Goal: Use online tool/utility: Utilize a website feature to perform a specific function

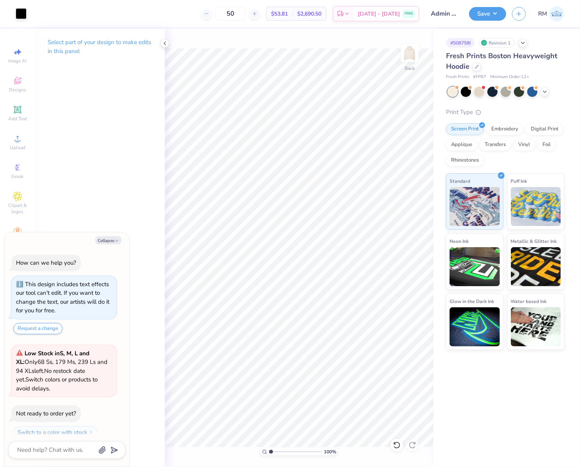
scroll to position [22, 0]
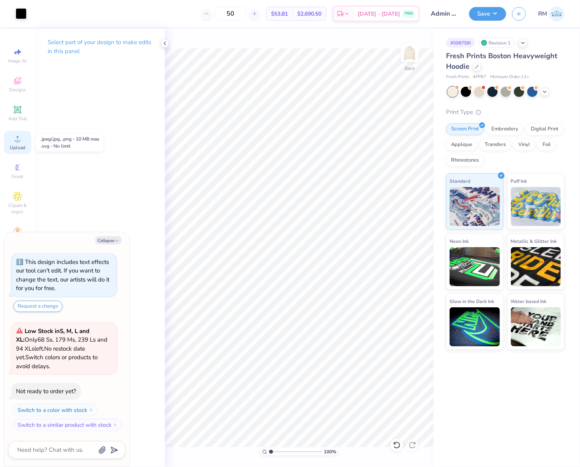
click at [19, 147] on span "Upload" at bounding box center [18, 148] width 16 height 6
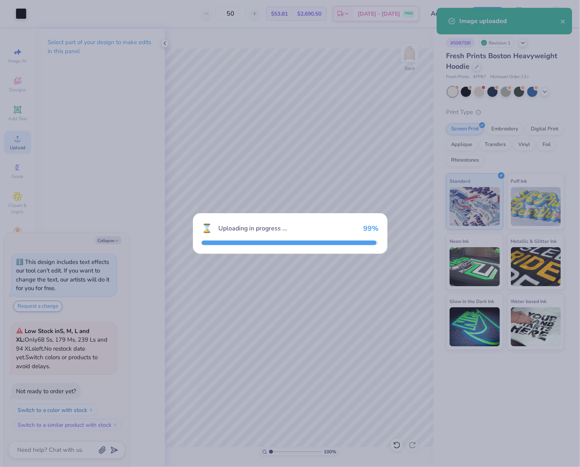
type textarea "x"
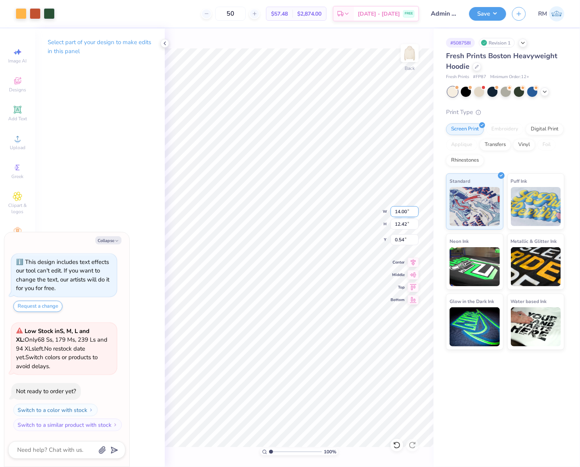
click at [399, 212] on input "14.00" at bounding box center [405, 211] width 28 height 11
type input "12"
click at [401, 238] on input "0.54" at bounding box center [405, 239] width 28 height 11
type textarea "x"
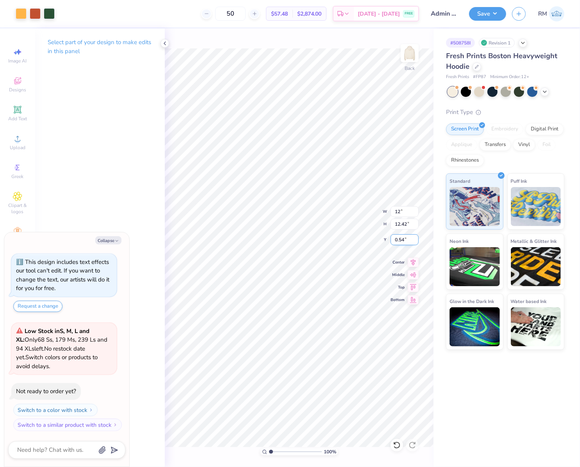
type input "12.00"
type input "10.65"
type input "1.43"
click at [403, 208] on input "12.00" at bounding box center [405, 211] width 28 height 11
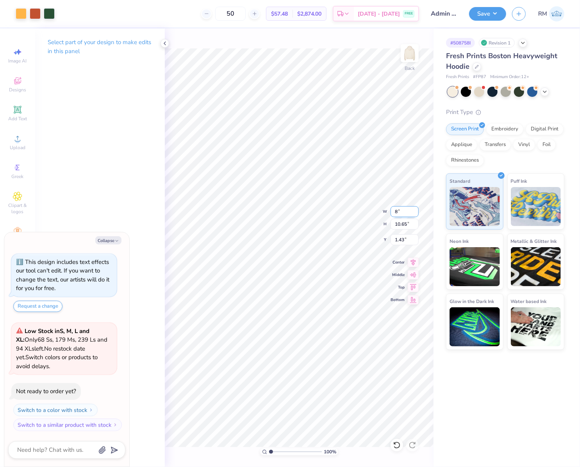
type input "8"
type textarea "x"
type input "8.00"
type input "7.10"
type input "3.20"
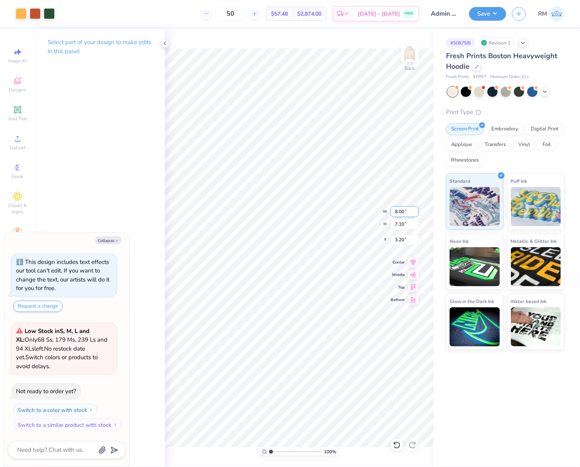
click at [403, 210] on input "8.00" at bounding box center [405, 211] width 28 height 11
type textarea "x"
type input "2.05"
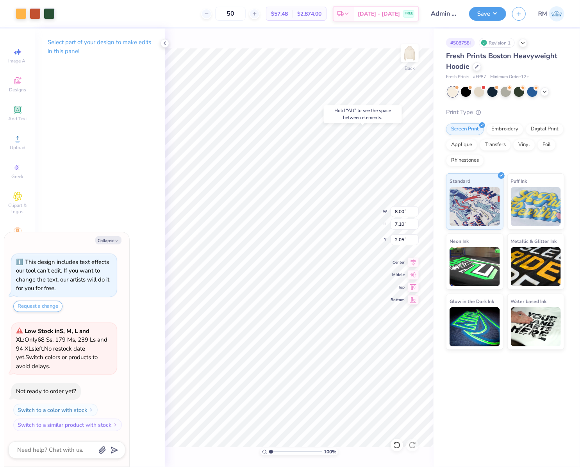
type textarea "x"
type input "4.94"
type input "0.75"
type input "9.69"
drag, startPoint x: 272, startPoint y: 452, endPoint x: 302, endPoint y: 453, distance: 29.3
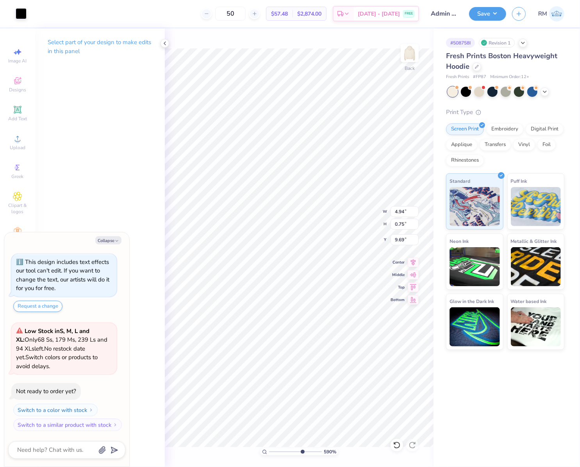
type input "6.8"
click at [302, 453] on input "range" at bounding box center [295, 451] width 53 height 7
type textarea "x"
type input "9.30"
type textarea "x"
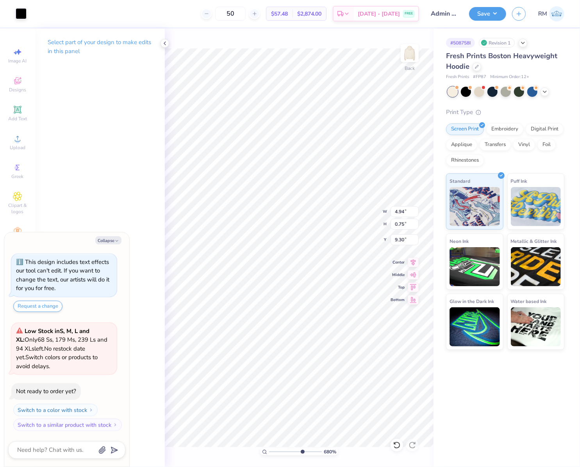
type input "3.45"
type input "0.52"
type input "9.52"
type textarea "x"
type input "9.37"
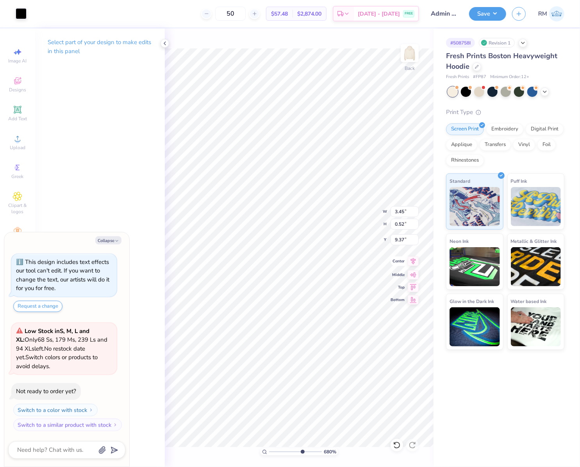
click at [415, 265] on icon at bounding box center [413, 261] width 11 height 9
type textarea "x"
type input "3.45"
type input "0.52"
type input "9.37"
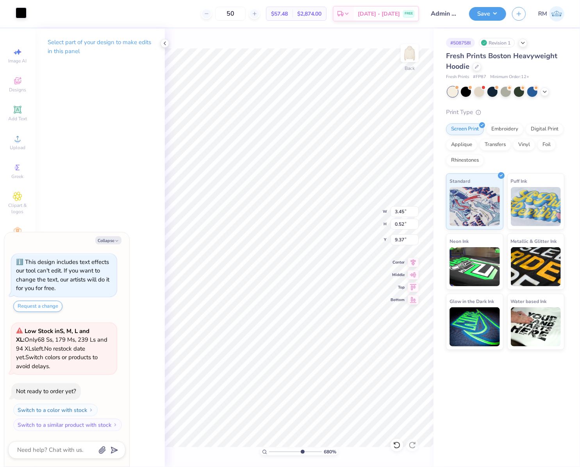
click at [23, 16] on div at bounding box center [21, 12] width 11 height 11
type textarea "x"
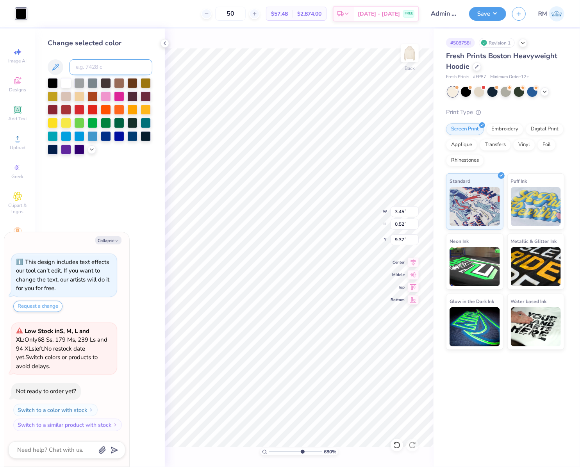
click at [122, 72] on input at bounding box center [111, 67] width 83 height 16
type input "350"
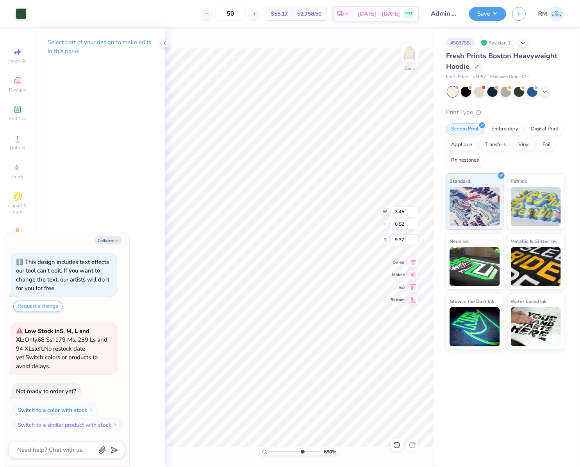
type textarea "x"
type input "8.00"
type input "7.10"
type input "2.05"
click at [417, 262] on icon at bounding box center [413, 261] width 11 height 9
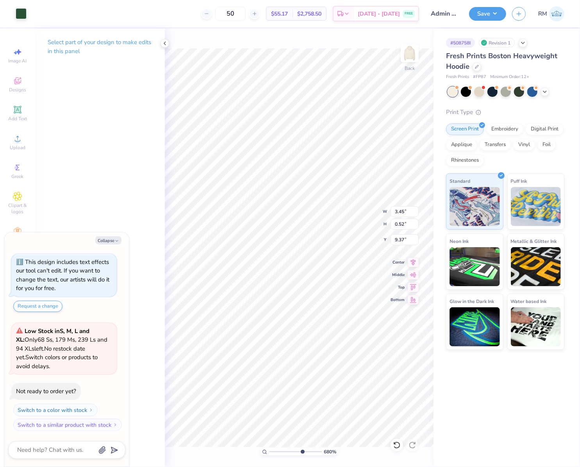
type textarea "x"
type input "9.23"
type textarea "x"
drag, startPoint x: 301, startPoint y: 449, endPoint x: 243, endPoint y: 446, distance: 57.9
type input "1"
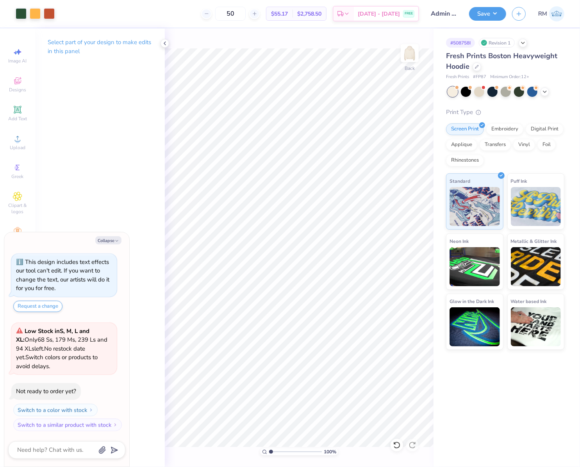
click at [269, 448] on input "range" at bounding box center [295, 451] width 53 height 7
type textarea "x"
click at [401, 214] on input "8.00" at bounding box center [405, 211] width 28 height 11
type input "10"
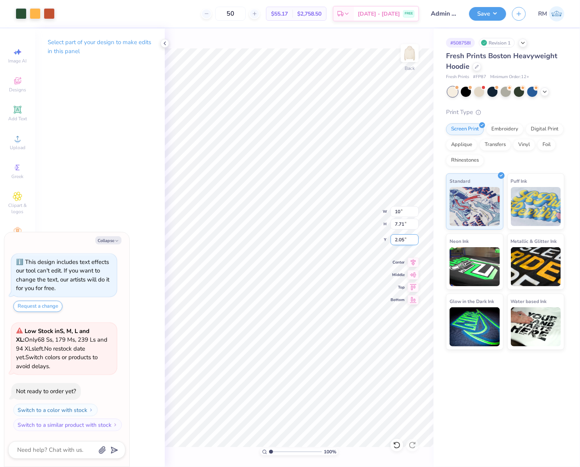
click at [408, 243] on input "2.05" at bounding box center [405, 239] width 28 height 11
type textarea "x"
type input "10.00"
type input "9.63"
click at [406, 241] on input "1.09" at bounding box center [405, 239] width 28 height 11
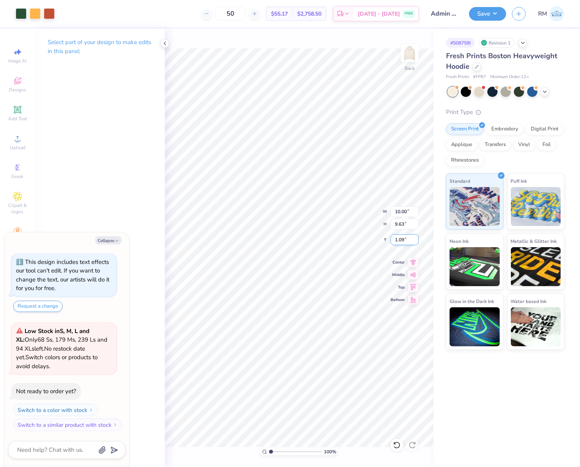
click at [406, 241] on input "1.09" at bounding box center [405, 239] width 28 height 11
type input "3"
type textarea "x"
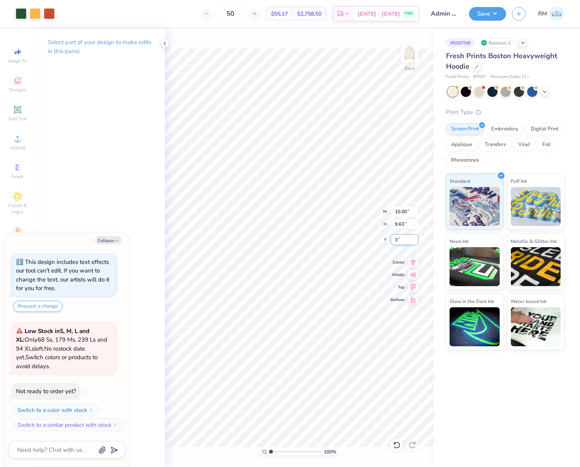
type input "3.00"
type textarea "x"
click at [405, 238] on input "3.00" at bounding box center [405, 239] width 28 height 11
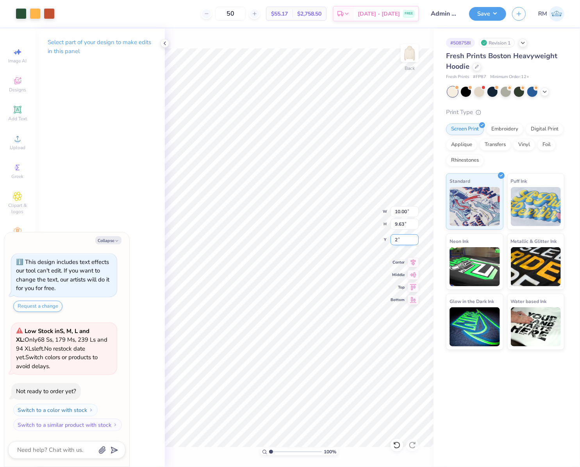
type input "2"
type textarea "x"
type input "2.00"
type textarea "x"
click at [401, 227] on input "9.63" at bounding box center [405, 224] width 28 height 11
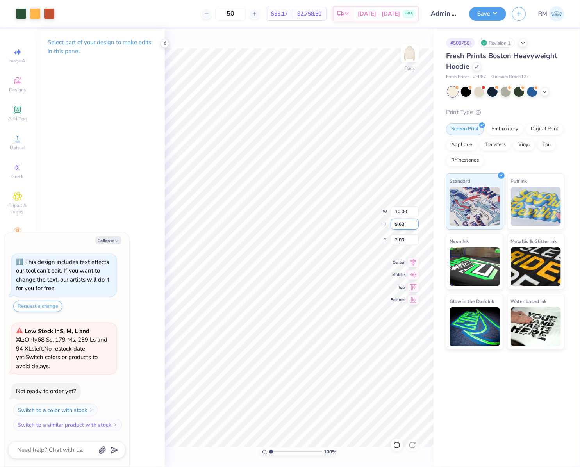
click at [401, 227] on input "9.63" at bounding box center [405, 224] width 28 height 11
type input "10"
type textarea "x"
type input "10.38"
type input "10.00"
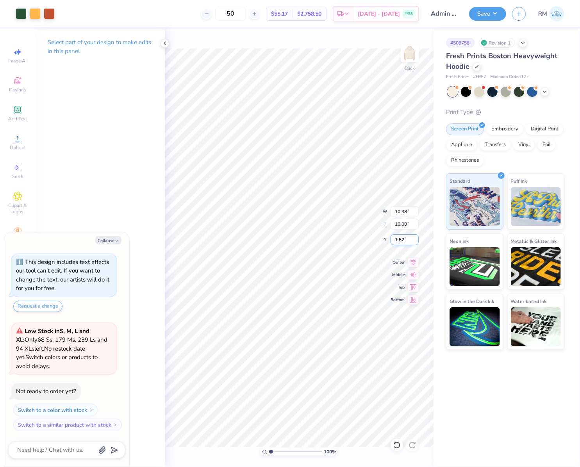
click at [405, 238] on input "1.82" at bounding box center [405, 239] width 28 height 11
type input "1.5"
type textarea "x"
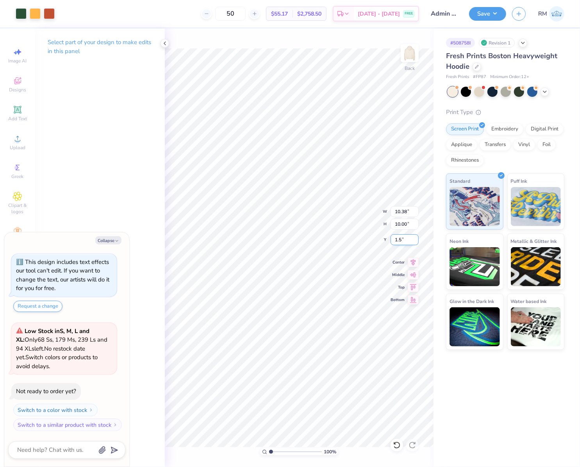
type input "1.50"
type textarea "x"
click at [403, 240] on input "1.50" at bounding box center [405, 239] width 28 height 11
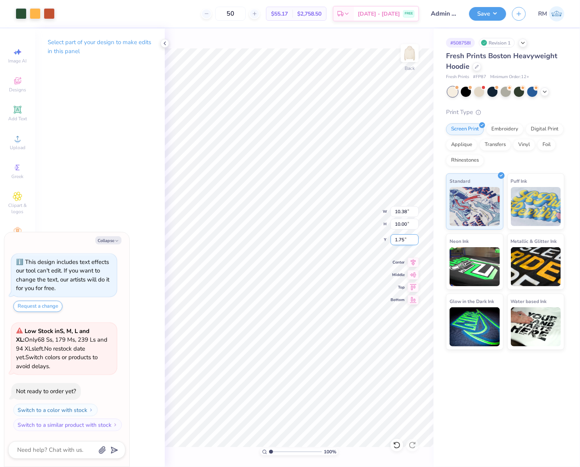
type input "1.75"
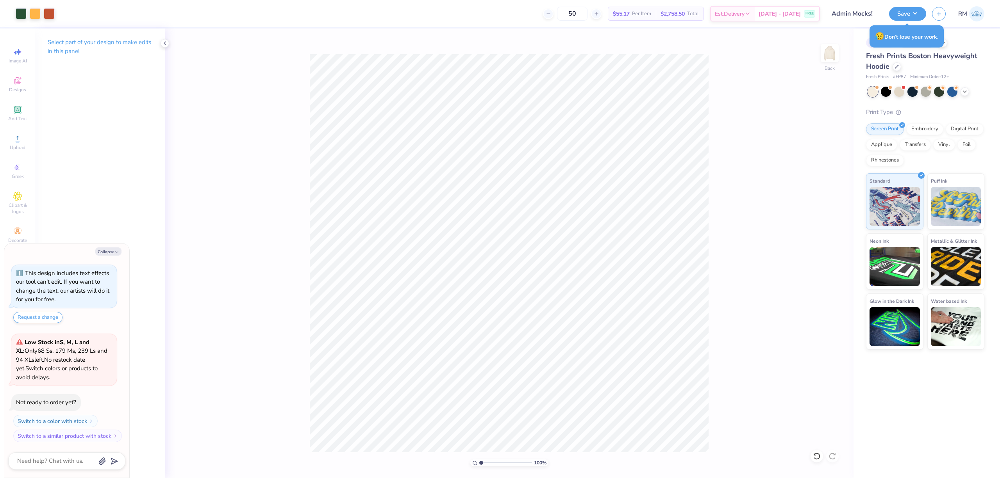
type textarea "x"
type input "5.21"
type textarea "x"
drag, startPoint x: 482, startPoint y: 464, endPoint x: 503, endPoint y: 464, distance: 21.5
type input "5.21"
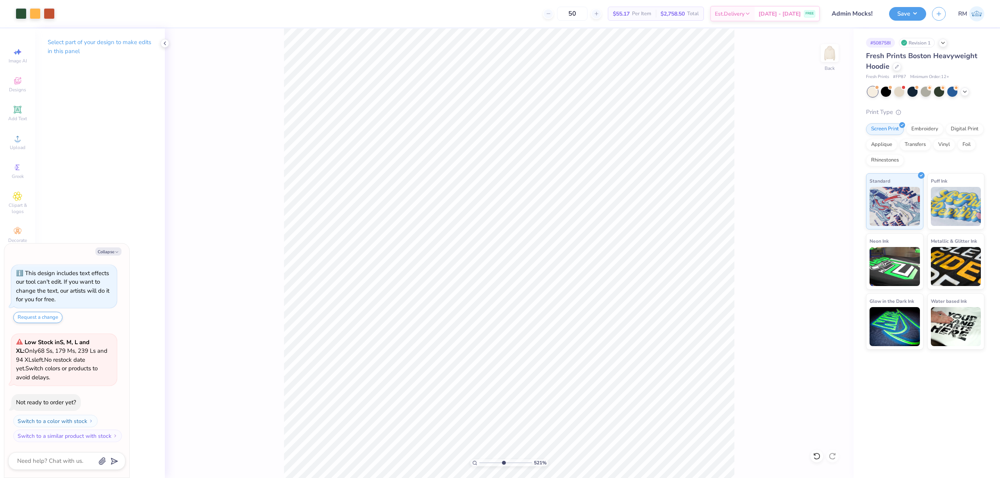
click at [503, 464] on input "range" at bounding box center [505, 463] width 53 height 7
type textarea "x"
drag, startPoint x: 492, startPoint y: 462, endPoint x: 443, endPoint y: 461, distance: 49.6
type input "1"
click at [479, 461] on input "range" at bounding box center [505, 463] width 53 height 7
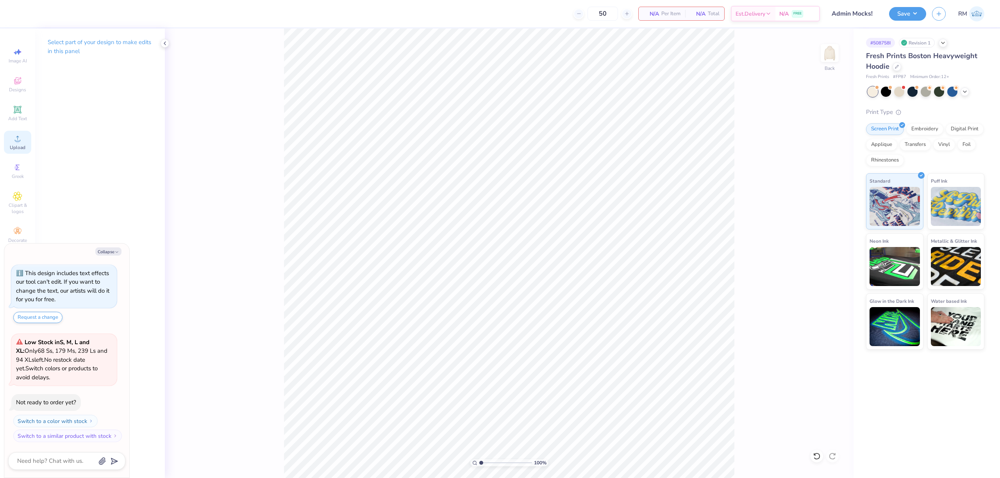
click at [20, 145] on span "Upload" at bounding box center [18, 148] width 16 height 6
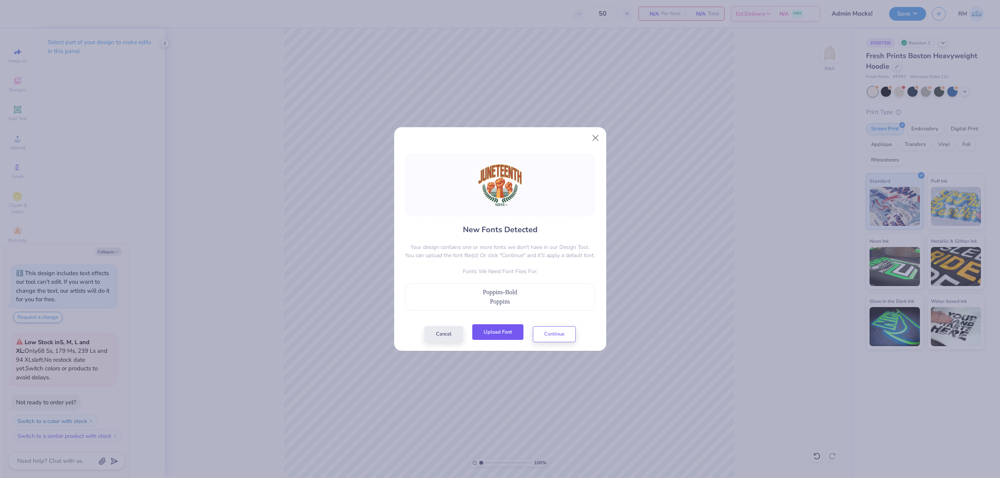
click at [510, 336] on button "Upload Font" at bounding box center [497, 333] width 51 height 16
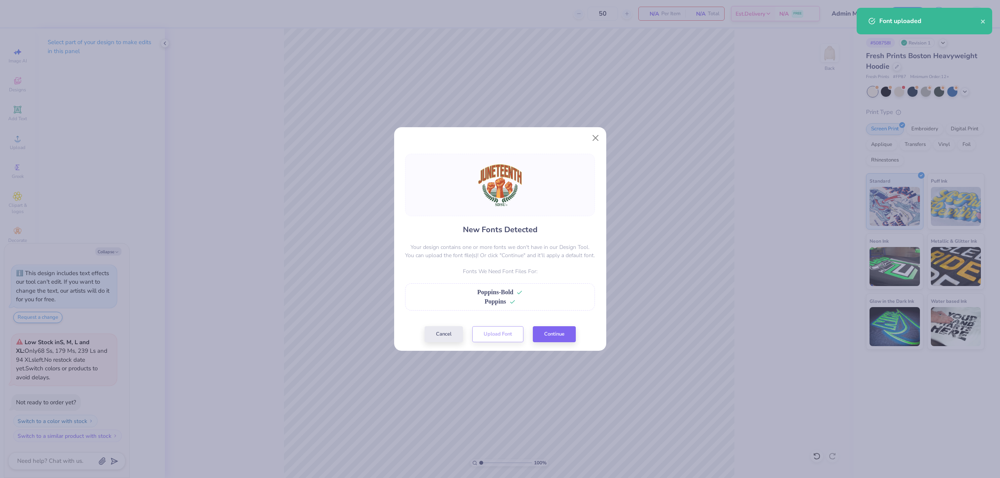
click at [560, 341] on div "Cancel Upload Font Continue" at bounding box center [500, 335] width 151 height 16
click at [561, 336] on button "Continue" at bounding box center [554, 333] width 43 height 16
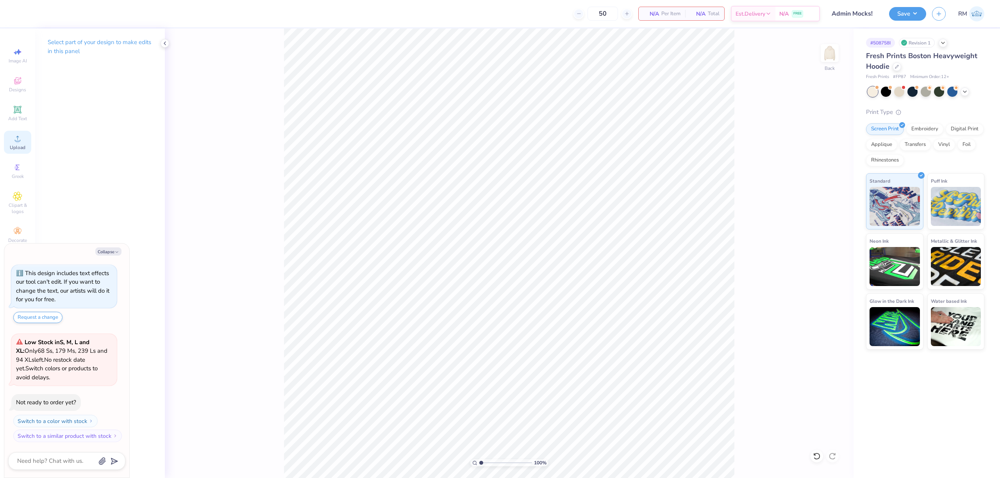
click at [20, 138] on icon at bounding box center [17, 138] width 9 height 9
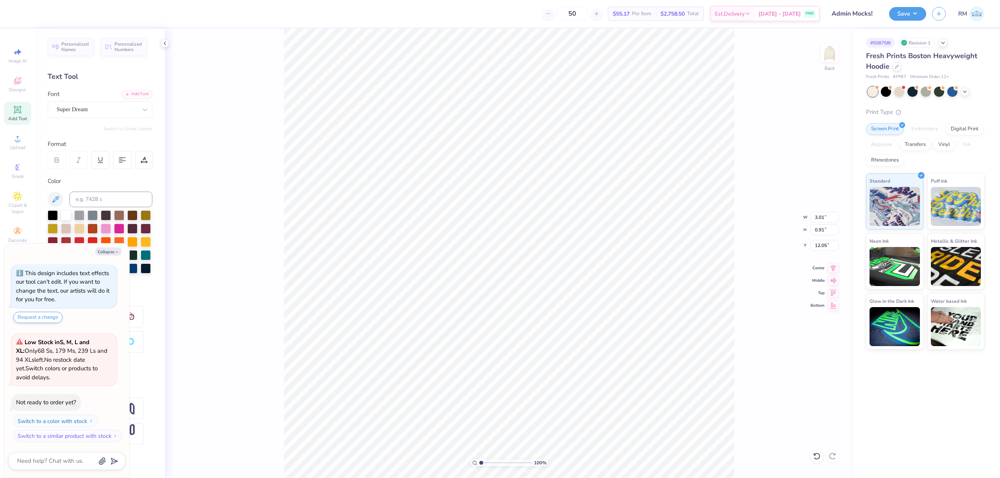
click at [84, 98] on div "Font Super Dream" at bounding box center [100, 104] width 105 height 28
click at [84, 106] on div "Super Dream" at bounding box center [97, 110] width 82 height 12
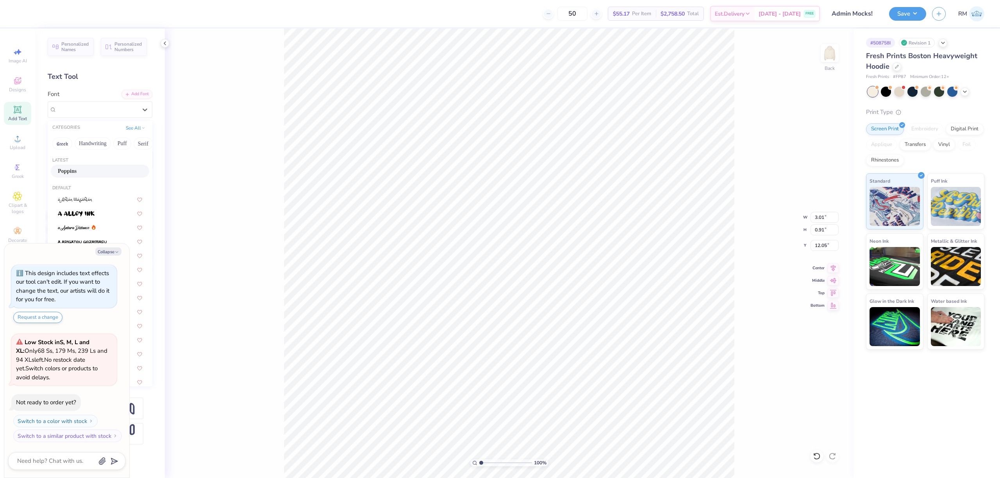
click at [104, 166] on div "Poppins" at bounding box center [100, 171] width 98 height 13
type textarea "x"
type input "3.09"
type input "0.87"
type input "12.09"
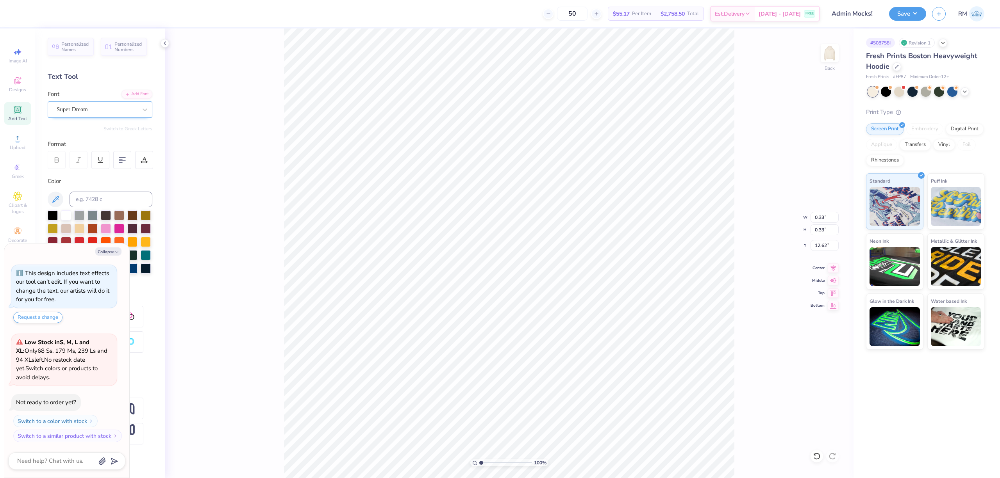
click at [89, 111] on div "Super Dream" at bounding box center [97, 110] width 82 height 12
type textarea "x"
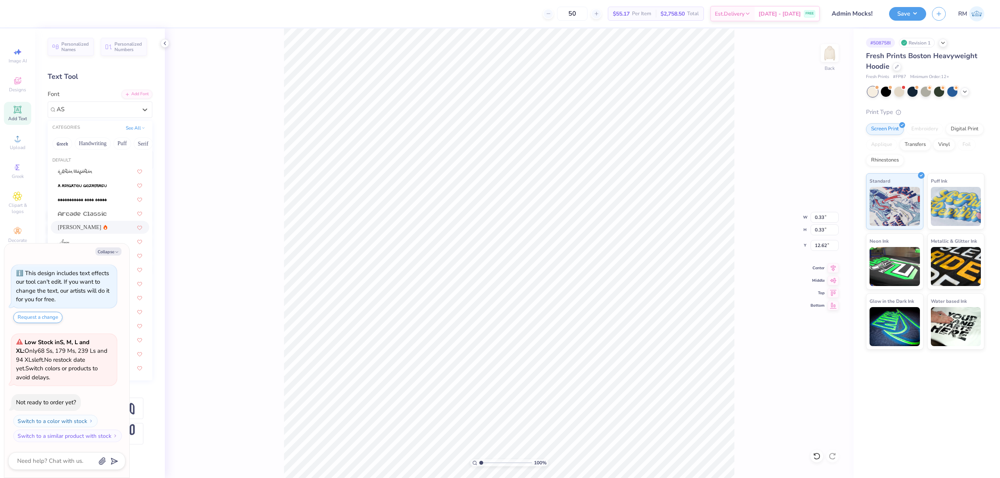
click at [100, 227] on div "[PERSON_NAME]" at bounding box center [100, 227] width 84 height 8
type input "AS"
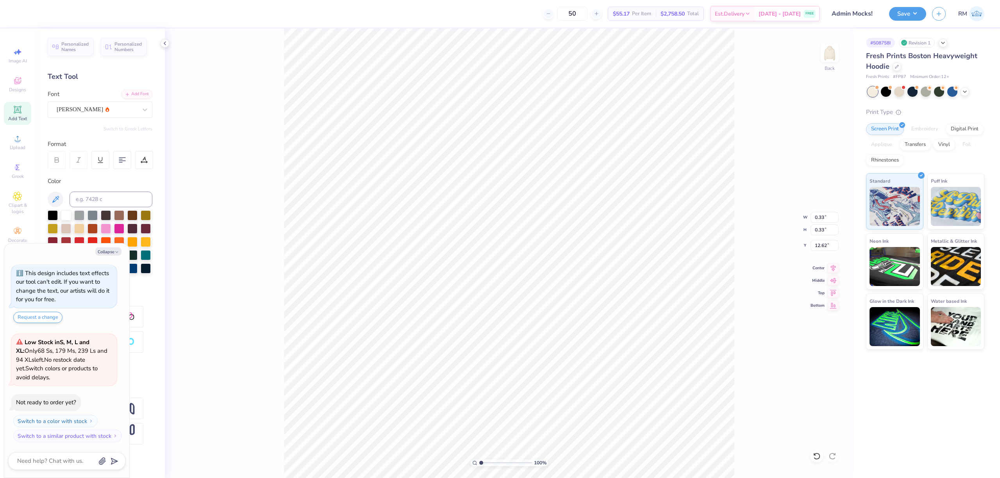
type textarea "x"
type input "0.30"
type input "0.32"
type input "12.65"
type textarea "x"
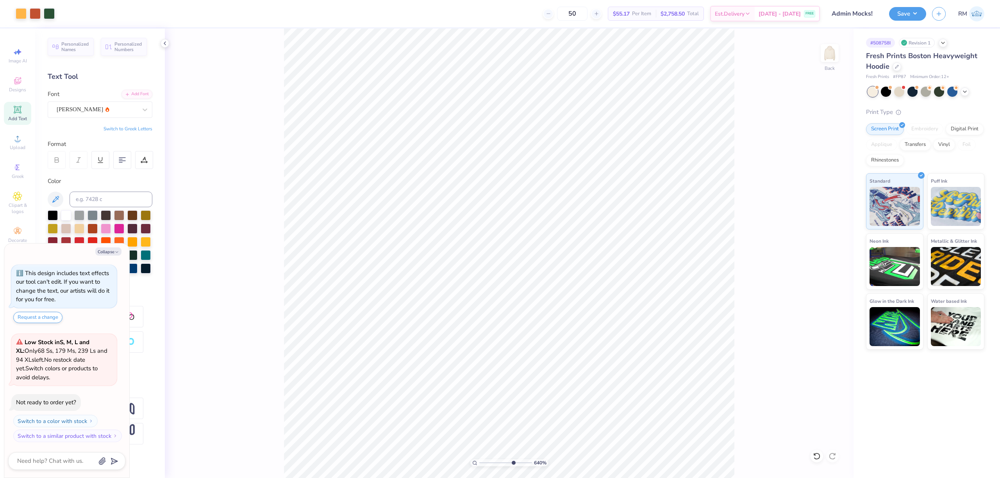
drag, startPoint x: 480, startPoint y: 461, endPoint x: 512, endPoint y: 466, distance: 32.4
type input "7"
click at [512, 466] on input "range" at bounding box center [505, 463] width 53 height 7
click at [580, 268] on icon at bounding box center [833, 267] width 5 height 7
type textarea "x"
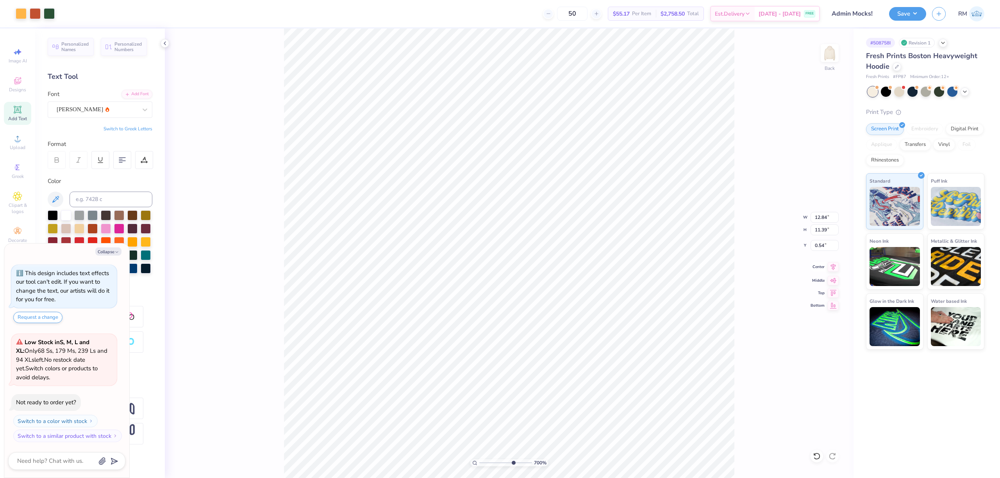
type input "3.09"
type input "0.87"
type input "12.09"
click at [580, 268] on icon at bounding box center [833, 266] width 11 height 9
type textarea "x"
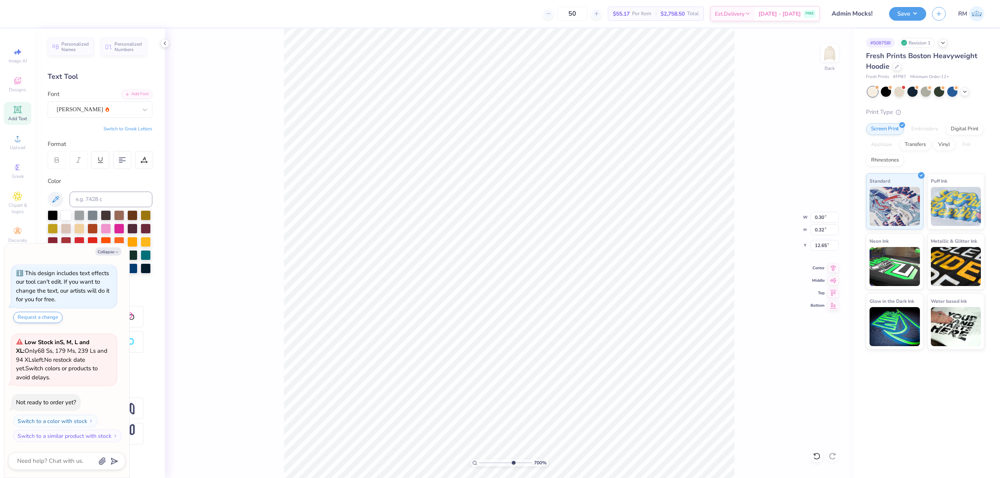
type input "12.64"
type textarea "x"
drag, startPoint x: 512, startPoint y: 462, endPoint x: 429, endPoint y: 464, distance: 83.6
type input "1"
click at [479, 464] on input "range" at bounding box center [505, 463] width 53 height 7
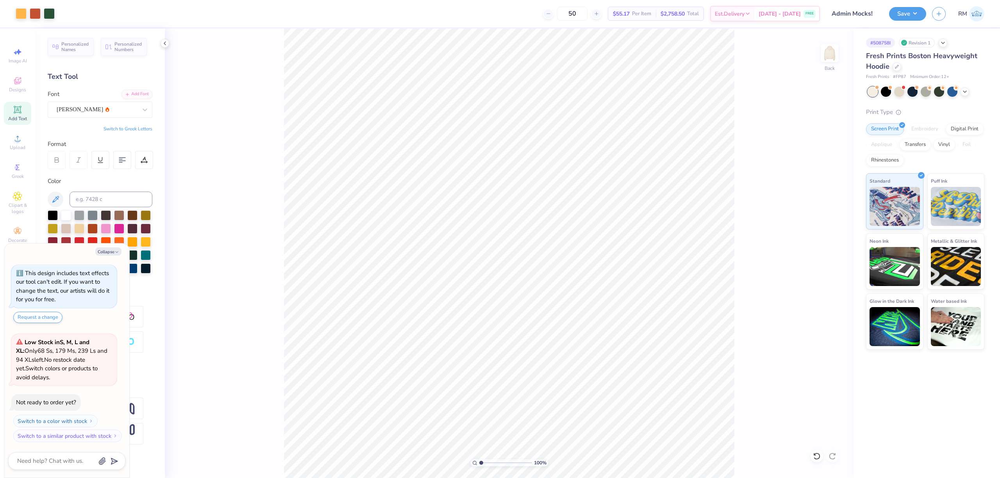
type textarea "x"
click at [580, 220] on input "12.84" at bounding box center [824, 217] width 28 height 11
click at [580, 231] on input "12.42" at bounding box center [824, 230] width 28 height 11
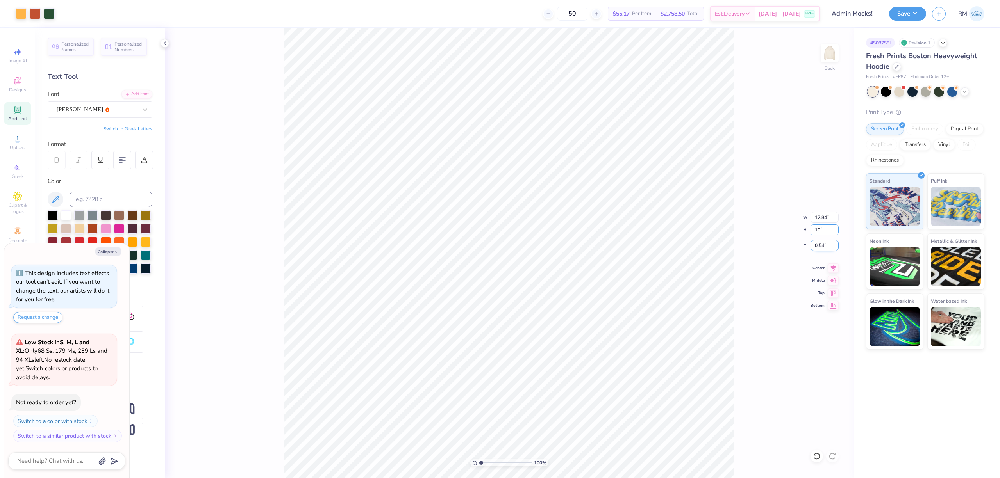
type input "10"
click at [580, 241] on input "0.54" at bounding box center [824, 245] width 28 height 11
type textarea "x"
type input "10.34"
type input "10.00"
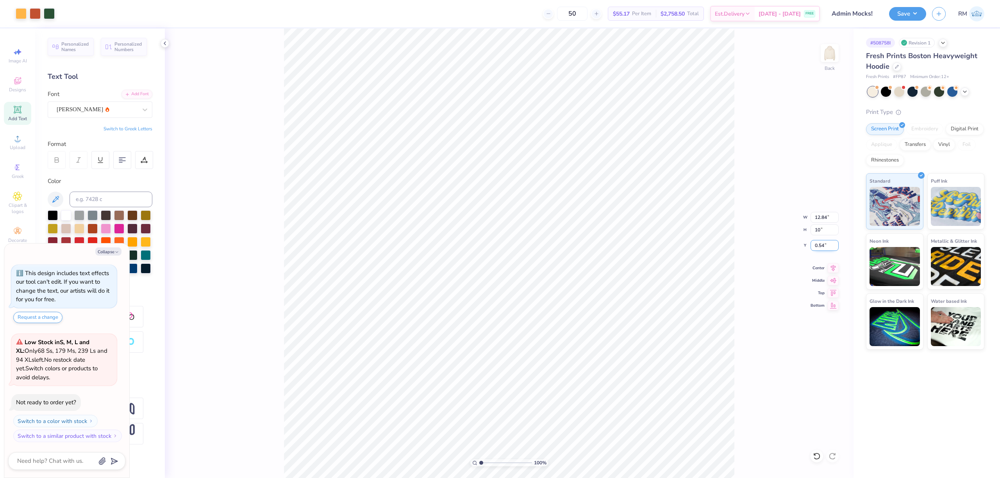
type input "1.75"
click at [580, 250] on input "1.75" at bounding box center [824, 245] width 28 height 11
type textarea "x"
type input "1"
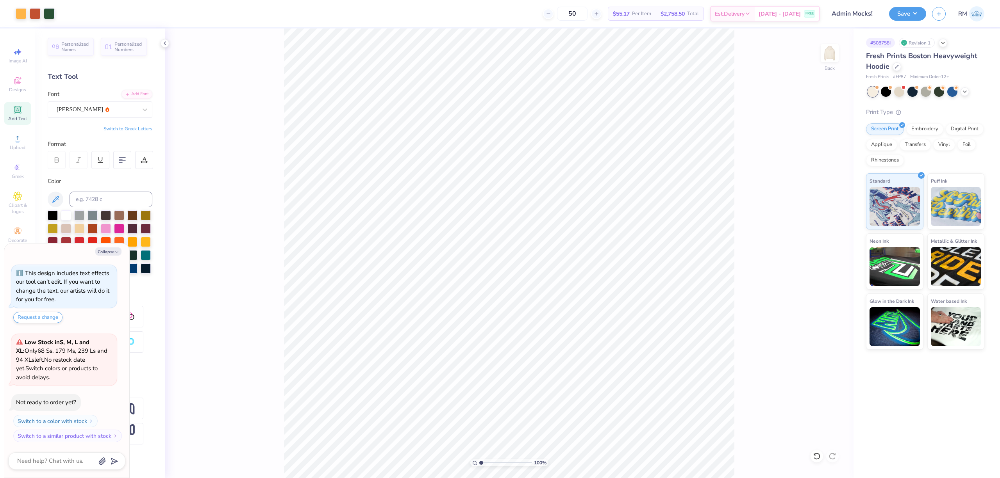
drag, startPoint x: 483, startPoint y: 464, endPoint x: 471, endPoint y: 464, distance: 11.7
click at [479, 464] on input "range" at bounding box center [505, 463] width 53 height 7
click at [580, 16] on button "Save" at bounding box center [907, 13] width 37 height 14
click at [580, 11] on button "Save" at bounding box center [907, 13] width 37 height 14
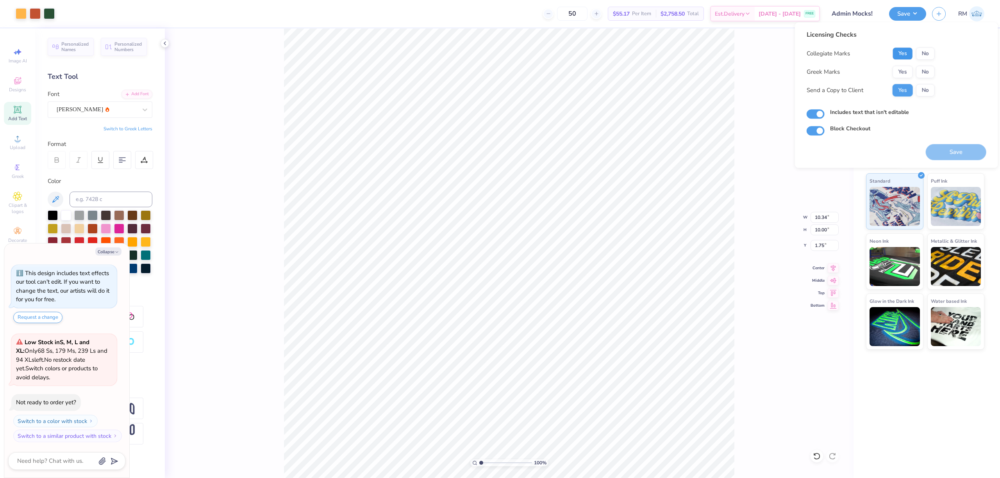
click at [580, 52] on button "Yes" at bounding box center [902, 53] width 20 height 12
click at [580, 71] on button "No" at bounding box center [925, 72] width 19 height 12
click at [580, 155] on button "Save" at bounding box center [956, 152] width 61 height 16
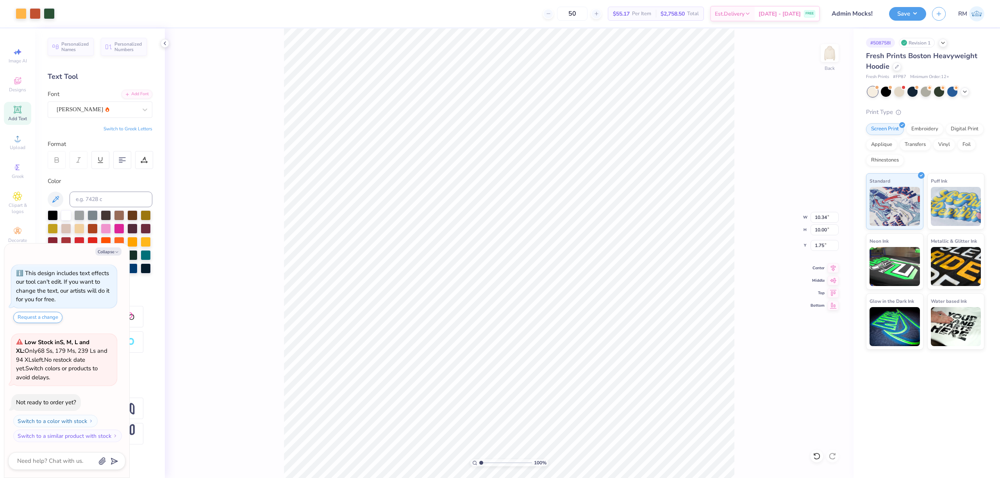
type textarea "x"
